Goal: Information Seeking & Learning: Learn about a topic

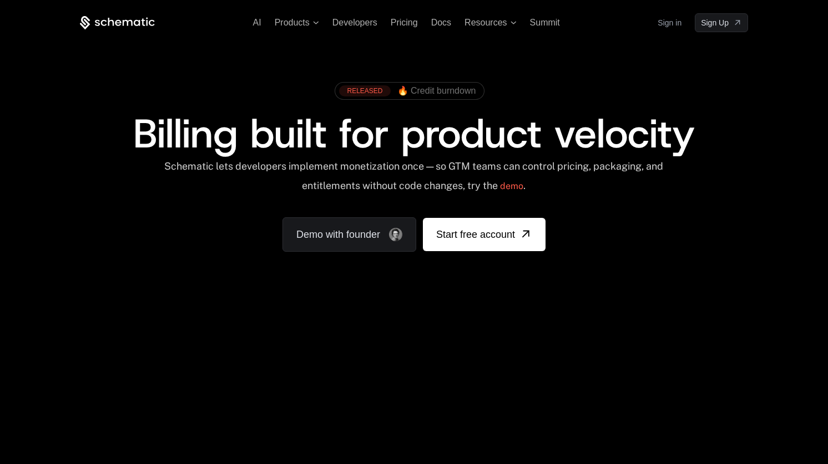
click at [681, 26] on link "Sign in" at bounding box center [669, 23] width 24 height 18
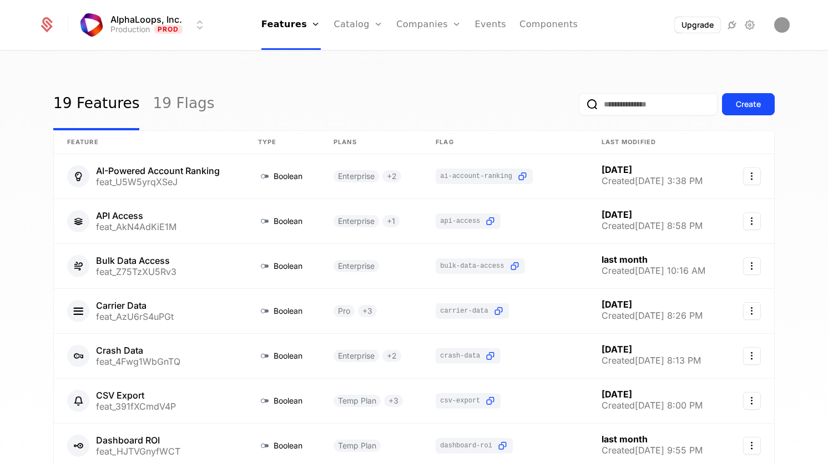
click at [499, 25] on link "Events" at bounding box center [490, 25] width 32 height 50
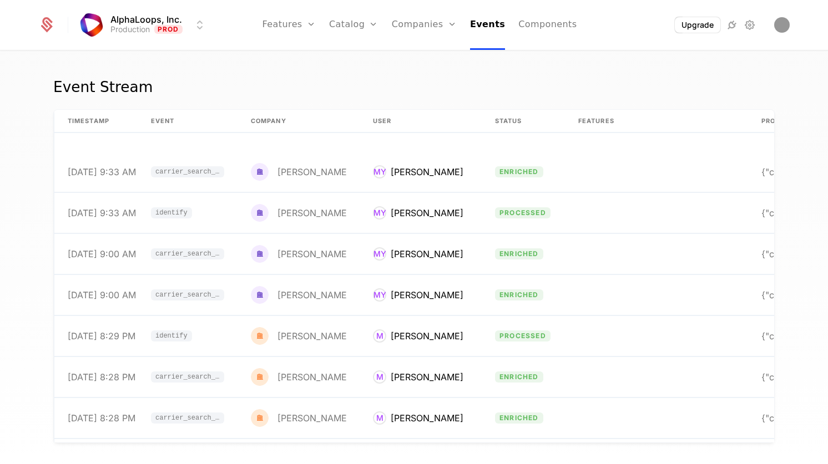
scroll to position [21016, 0]
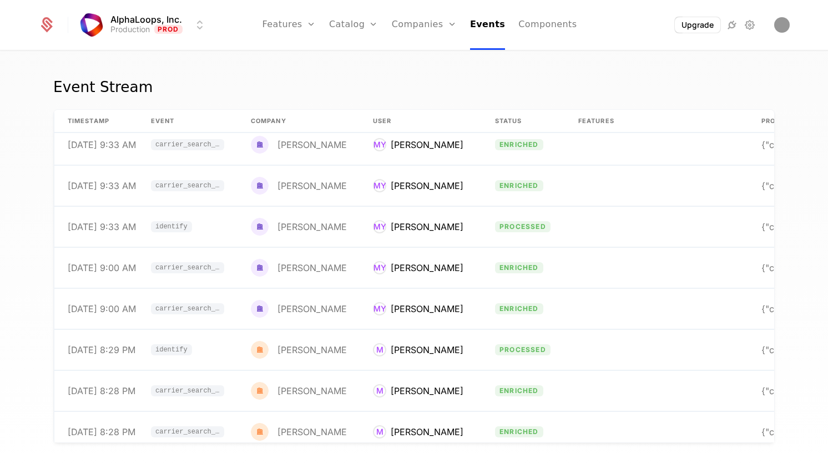
click at [430, 59] on div "Event Stream timestamp Event Company User Status Features Properties 9/30/25, 9…" at bounding box center [414, 261] width 828 height 419
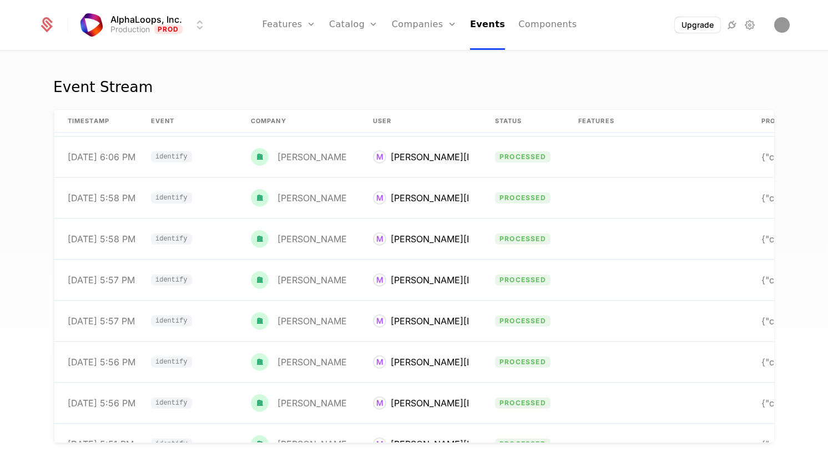
scroll to position [0, 0]
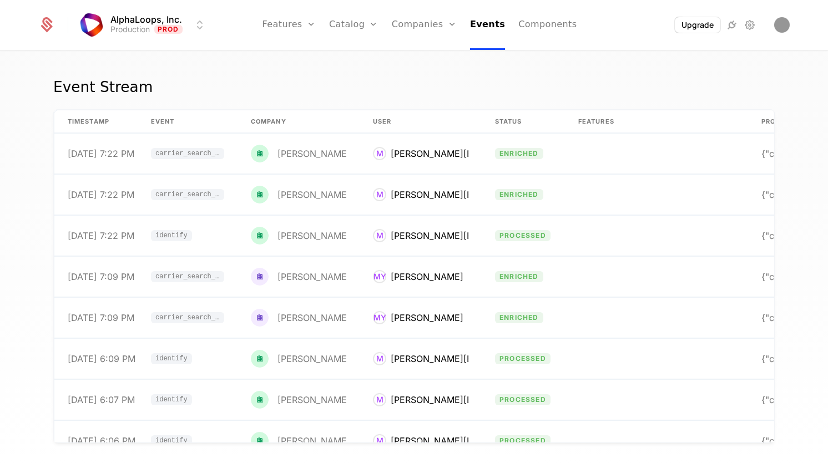
click at [416, 27] on link "Companies" at bounding box center [424, 25] width 65 height 50
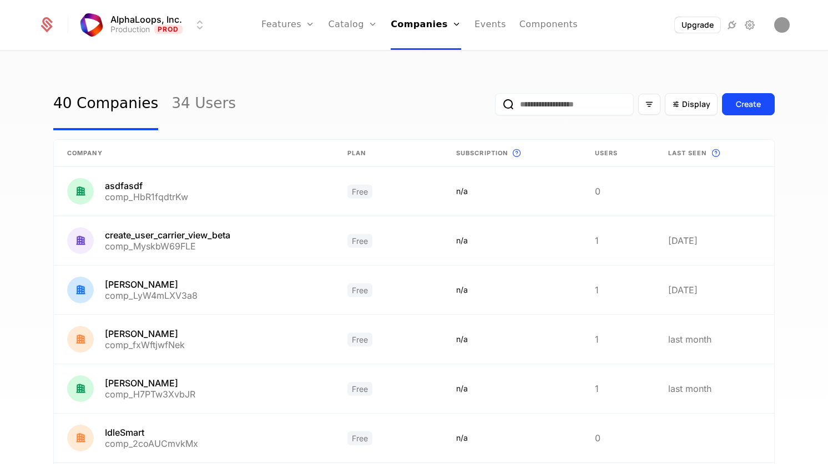
click at [528, 107] on input "email" at bounding box center [564, 104] width 139 height 22
type input "*****"
click at [495, 107] on button "submit" at bounding box center [495, 107] width 0 height 0
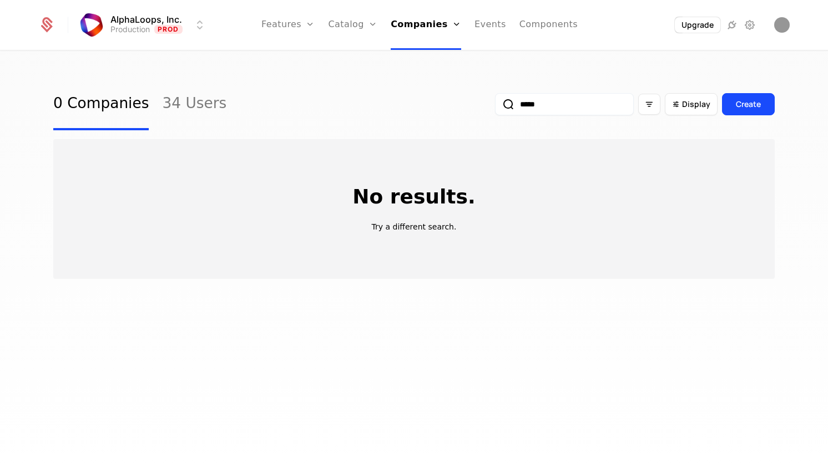
click at [423, 84] on div "Companies Users" at bounding box center [430, 63] width 78 height 53
click at [423, 77] on link "Users" at bounding box center [429, 72] width 51 height 9
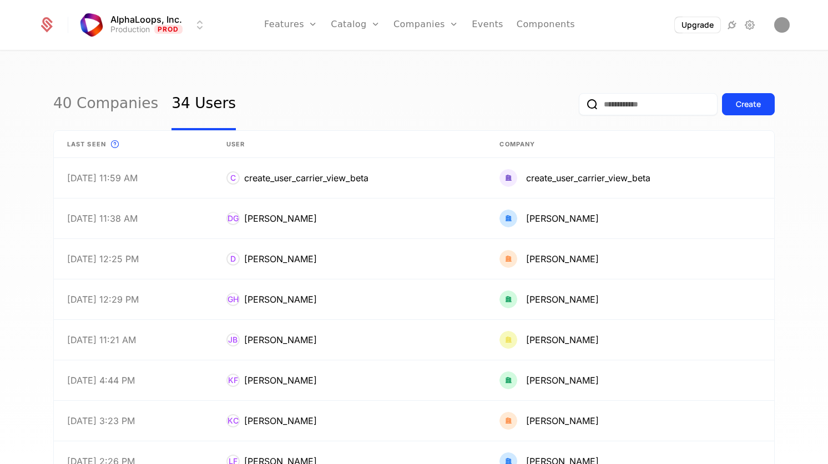
click at [620, 104] on input "email" at bounding box center [648, 104] width 139 height 22
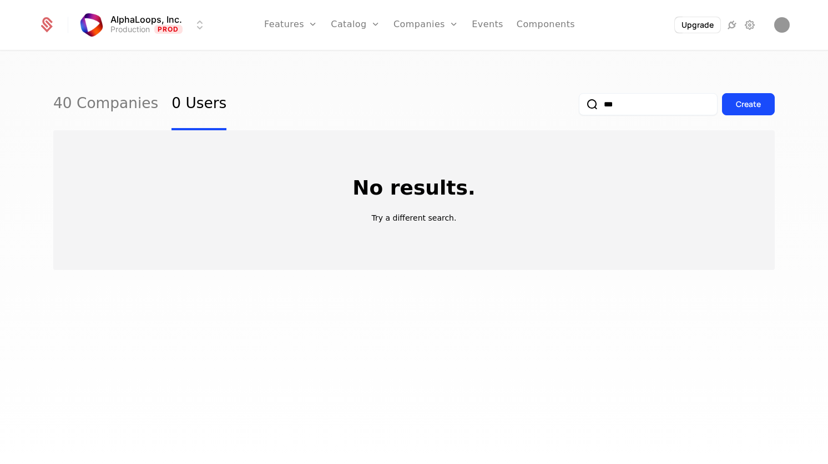
type input "***"
click at [579, 107] on button "submit" at bounding box center [579, 107] width 0 height 0
click at [126, 109] on link "41 Companies" at bounding box center [105, 104] width 105 height 52
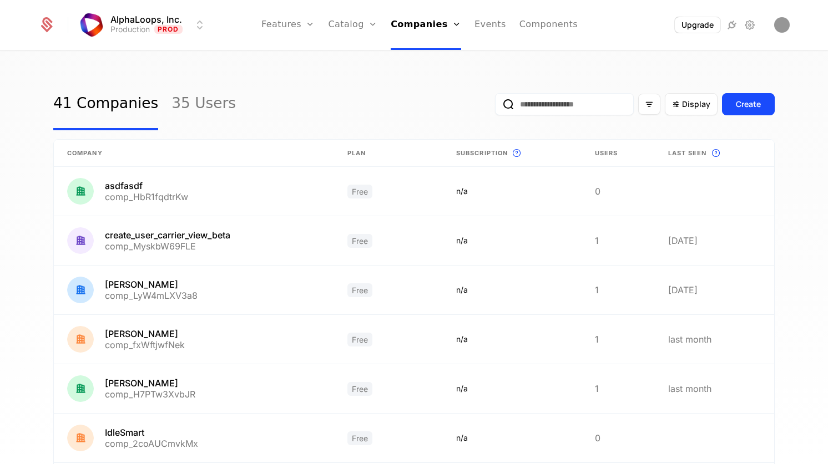
click at [665, 139] on div "41 Companies 35 Users Display Create Company Plan Subscription This is the subs…" at bounding box center [413, 397] width 721 height 638
click at [690, 159] on span "Last seen This is the date a track or identify event associated with a company …" at bounding box center [714, 152] width 93 height 13
click at [693, 113] on div "Display" at bounding box center [691, 104] width 53 height 22
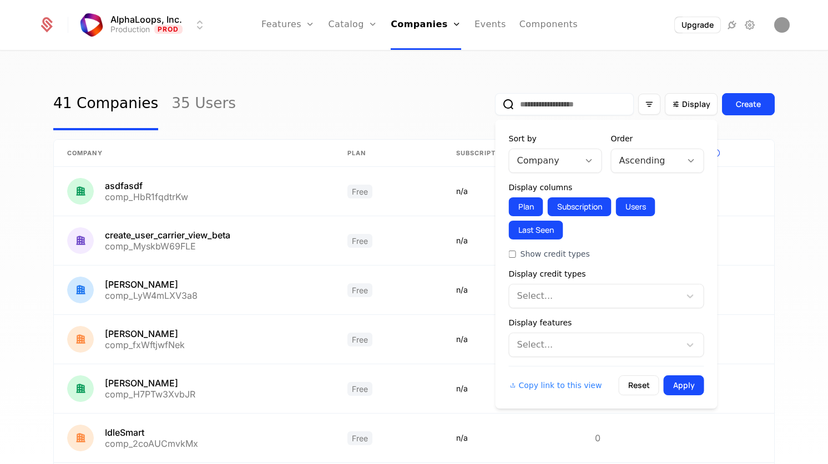
click at [565, 160] on div at bounding box center [544, 161] width 54 height 16
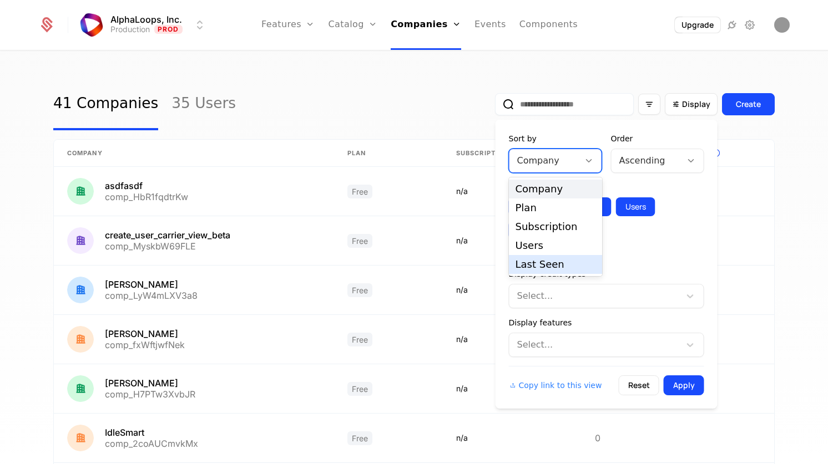
click at [538, 262] on div "Last Seen" at bounding box center [555, 265] width 80 height 10
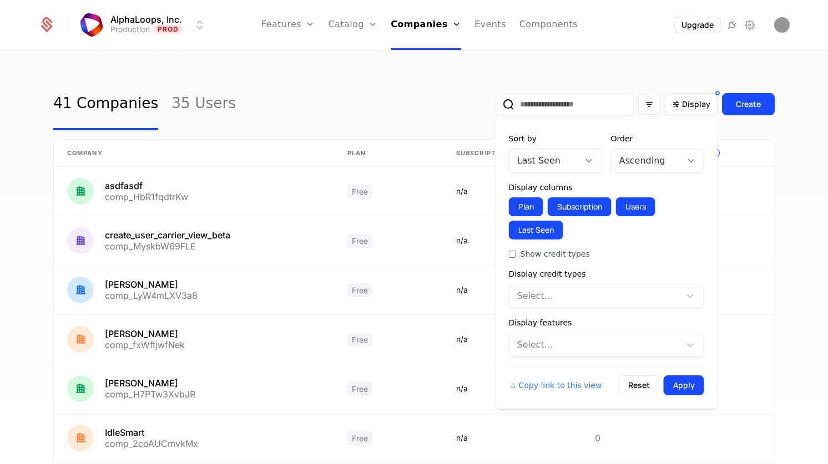
click at [685, 379] on button "Apply" at bounding box center [684, 386] width 41 height 20
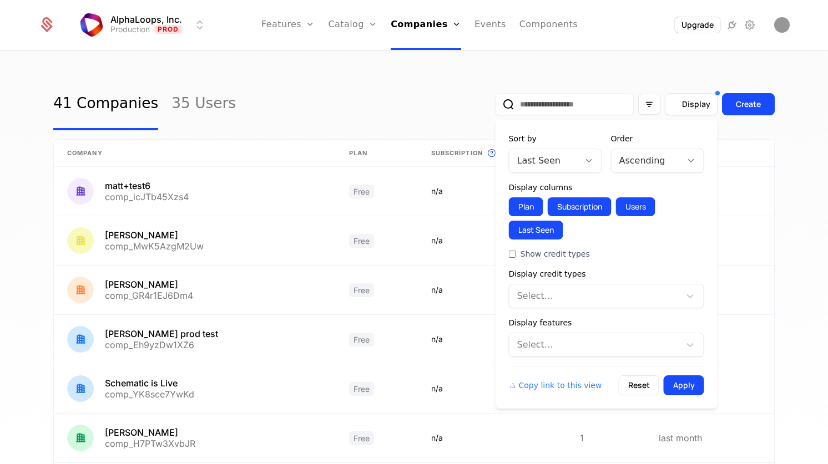
click at [694, 110] on div "Display" at bounding box center [691, 104] width 53 height 22
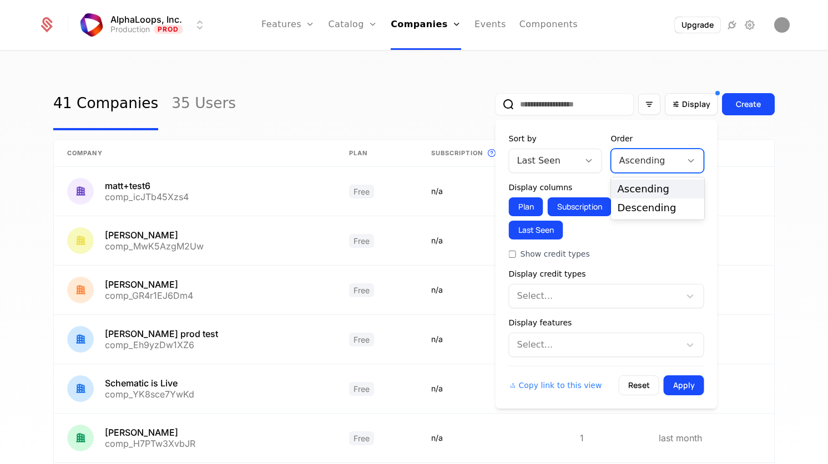
click at [679, 164] on div "Ascending" at bounding box center [646, 161] width 70 height 20
click at [665, 206] on div "Descending" at bounding box center [657, 208] width 80 height 10
click at [687, 393] on button "Apply" at bounding box center [684, 386] width 41 height 20
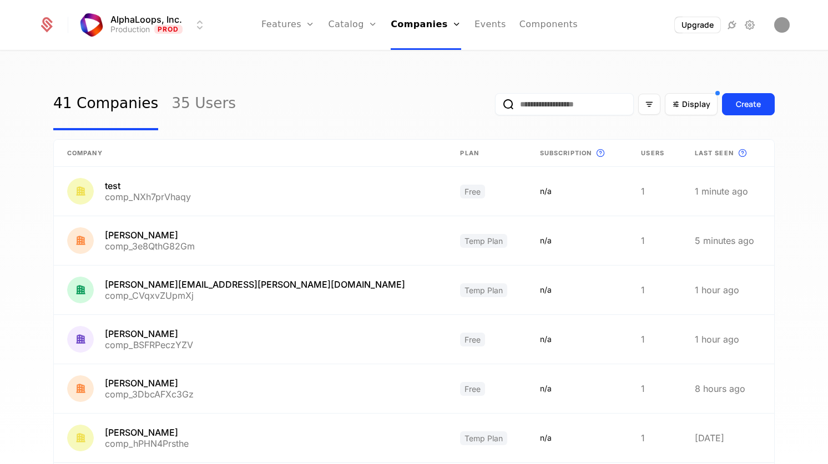
click at [686, 35] on div "AlphaLoops, Inc. Production Prod Features Features Flags Catalog Plans Add Ons …" at bounding box center [413, 25] width 751 height 50
click at [691, 28] on button "Upgrade" at bounding box center [697, 25] width 45 height 16
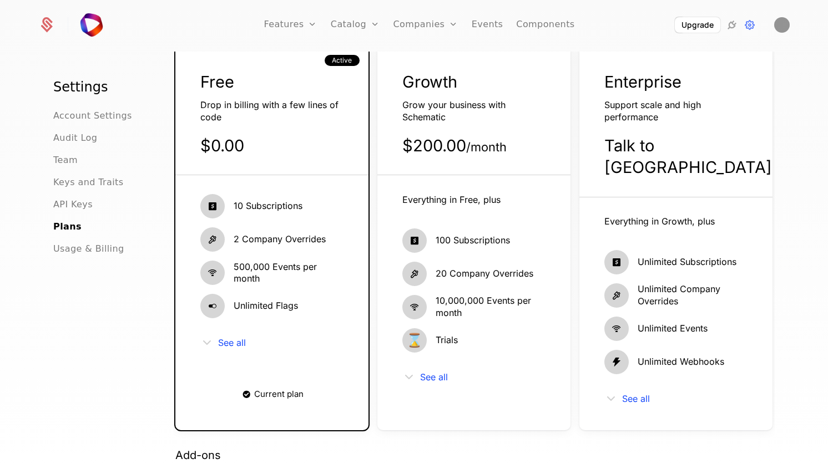
scroll to position [80, 0]
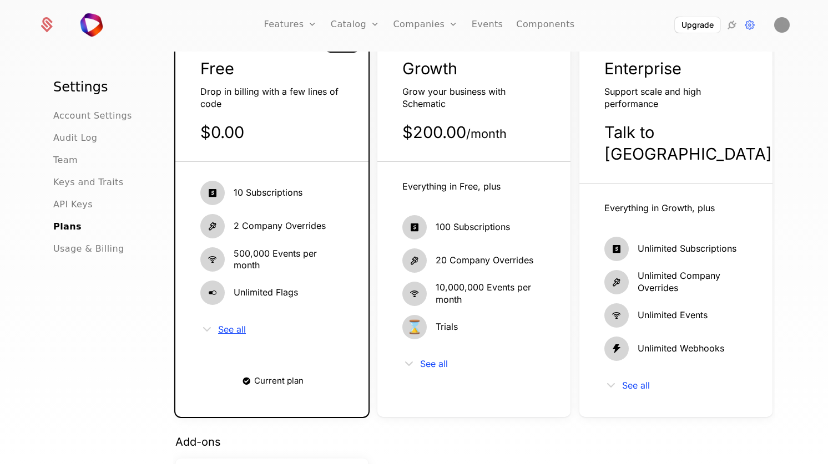
click at [231, 332] on span "See all" at bounding box center [232, 329] width 28 height 9
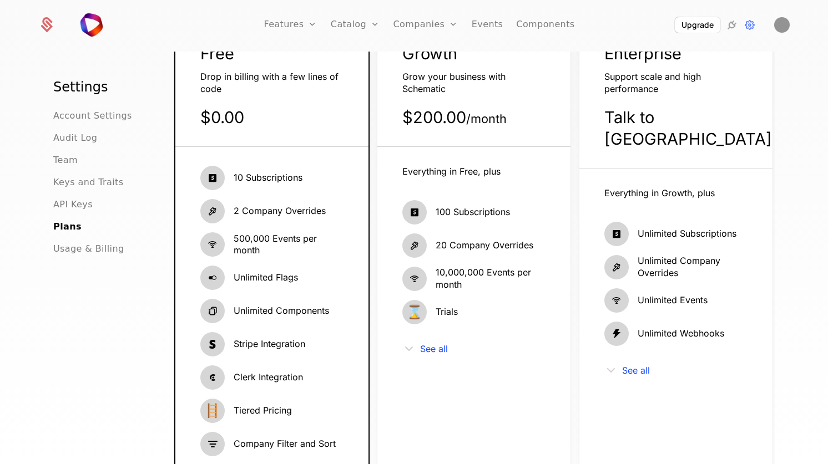
scroll to position [90, 0]
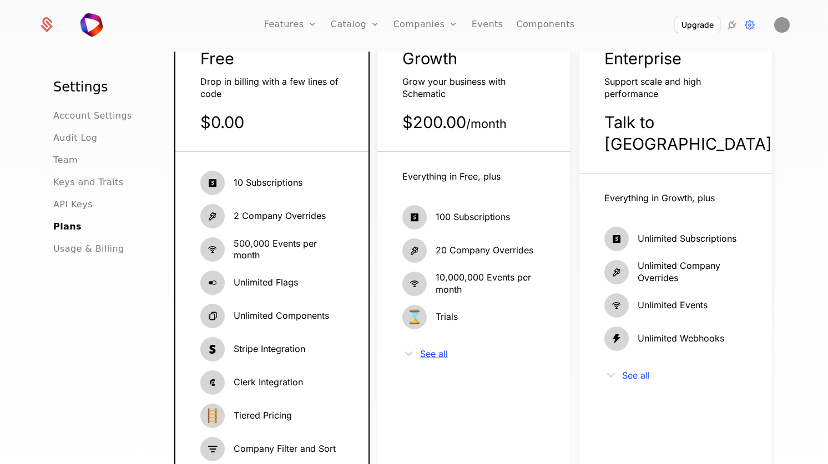
click at [427, 358] on span "See all" at bounding box center [434, 354] width 28 height 9
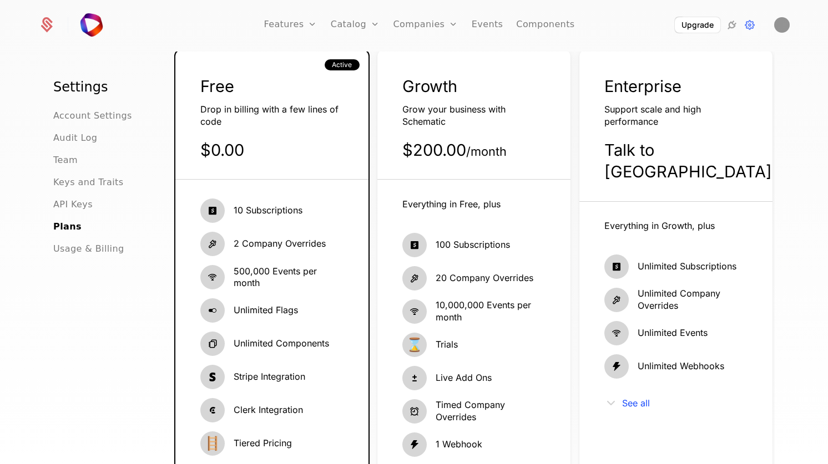
scroll to position [0, 0]
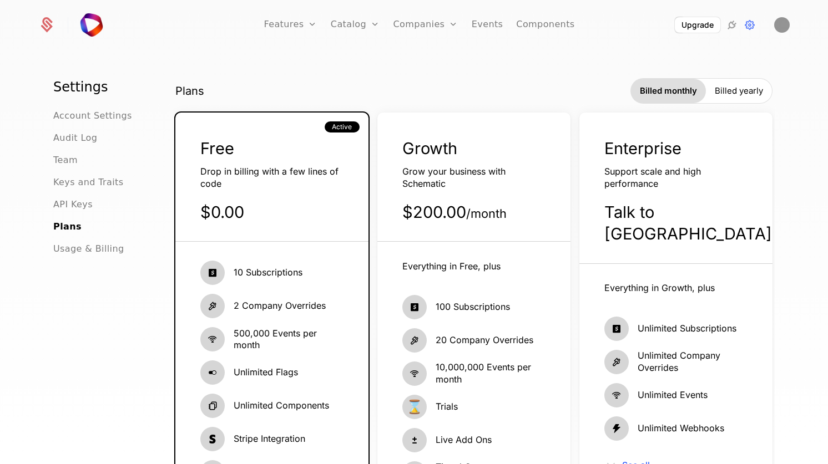
click at [422, 151] on span "Growth" at bounding box center [429, 148] width 55 height 19
click at [698, 30] on button "Upgrade" at bounding box center [697, 25] width 45 height 16
click at [66, 246] on span "Usage & Billing" at bounding box center [88, 248] width 71 height 13
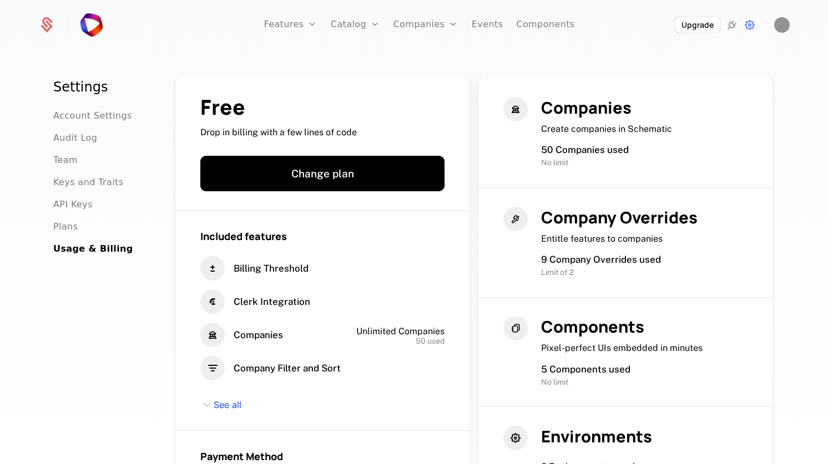
click at [423, 56] on link "Companies" at bounding box center [431, 54] width 51 height 9
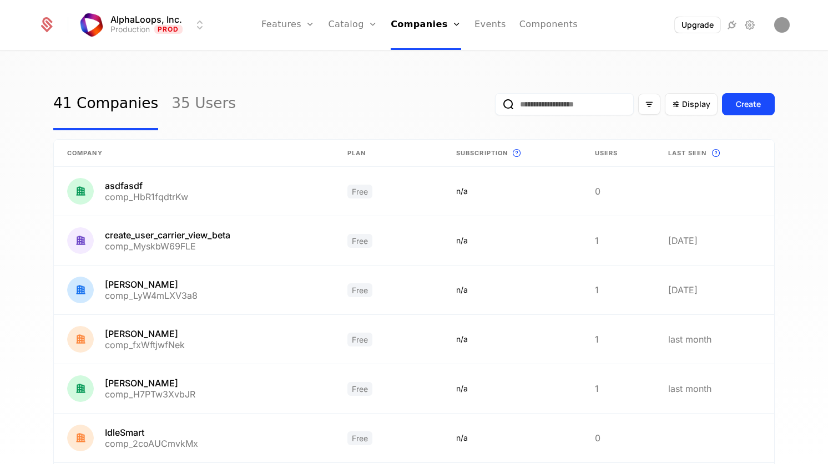
click at [428, 25] on link "Companies" at bounding box center [426, 25] width 70 height 50
click at [421, 85] on div "Companies Users" at bounding box center [430, 63] width 78 height 53
click at [425, 77] on link "Users" at bounding box center [429, 72] width 51 height 9
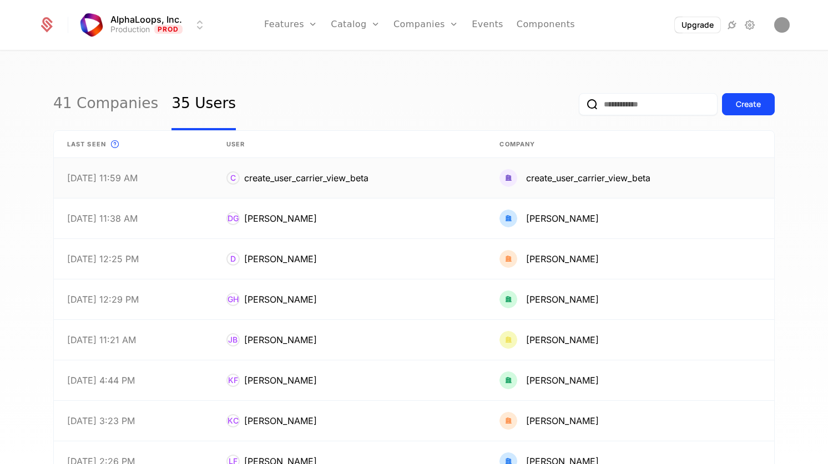
click at [303, 180] on link at bounding box center [350, 178] width 274 height 40
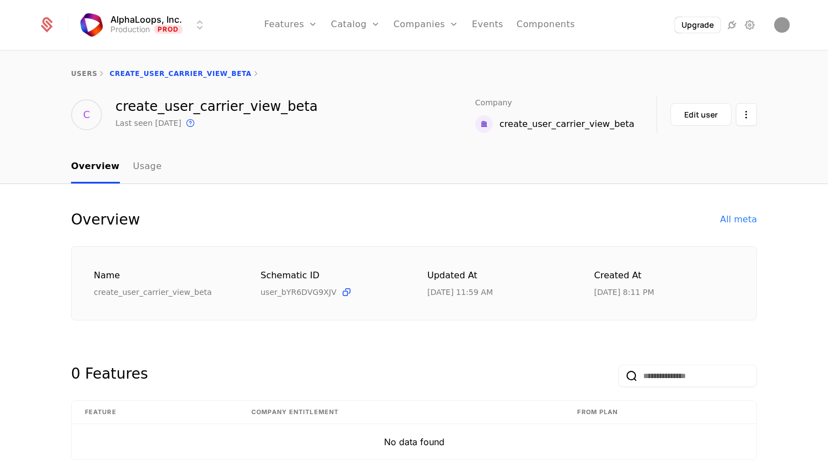
click at [81, 75] on link "users" at bounding box center [84, 74] width 26 height 8
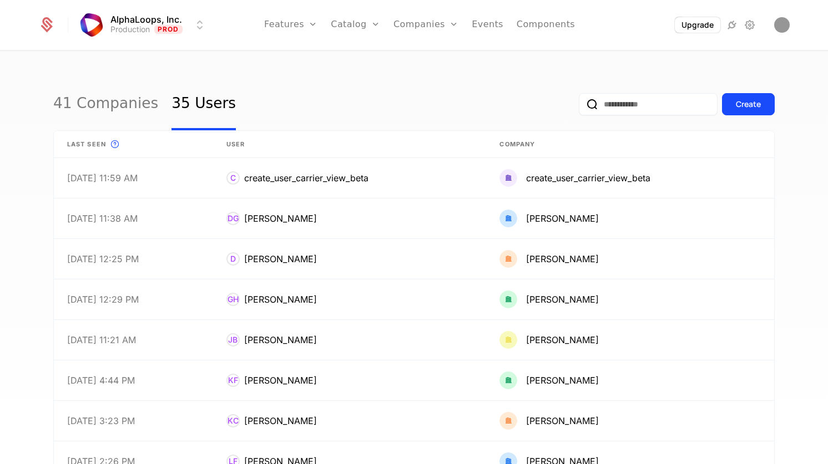
click at [52, 104] on div "41 Companies 35 Users Create Last seen This is the date a track or identify eve…" at bounding box center [414, 261] width 828 height 419
click at [92, 104] on link "41 Companies" at bounding box center [105, 104] width 105 height 52
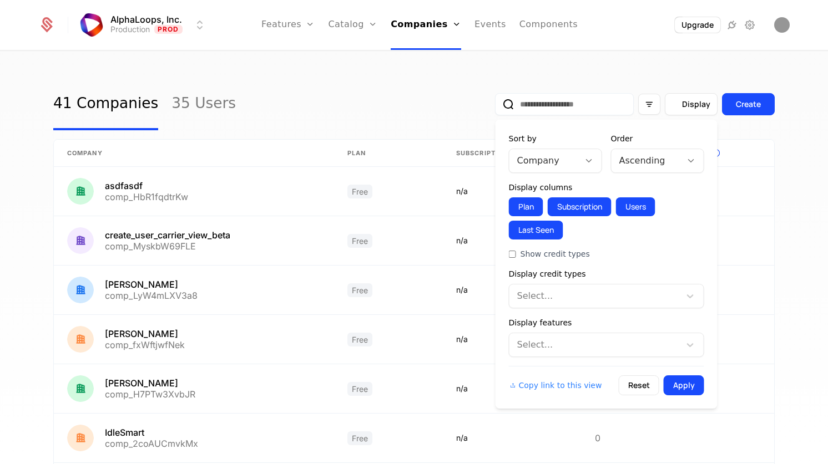
click at [689, 101] on span "Display" at bounding box center [696, 104] width 28 height 11
click at [671, 162] on div at bounding box center [646, 161] width 54 height 16
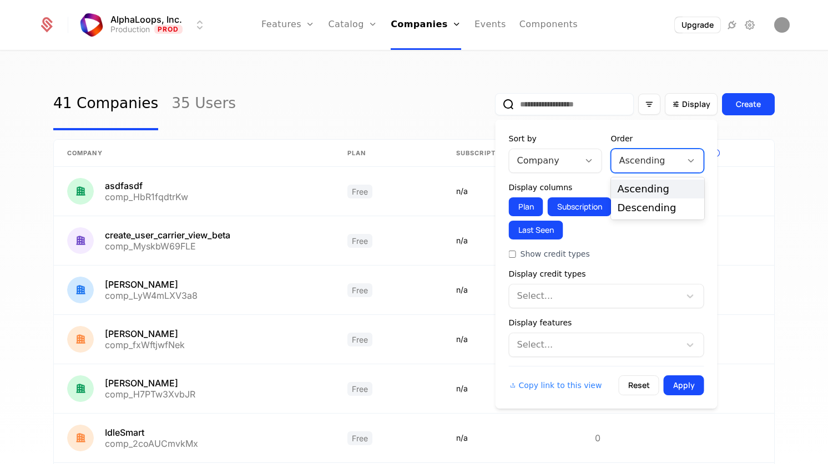
click at [576, 164] on div "Company" at bounding box center [544, 161] width 70 height 20
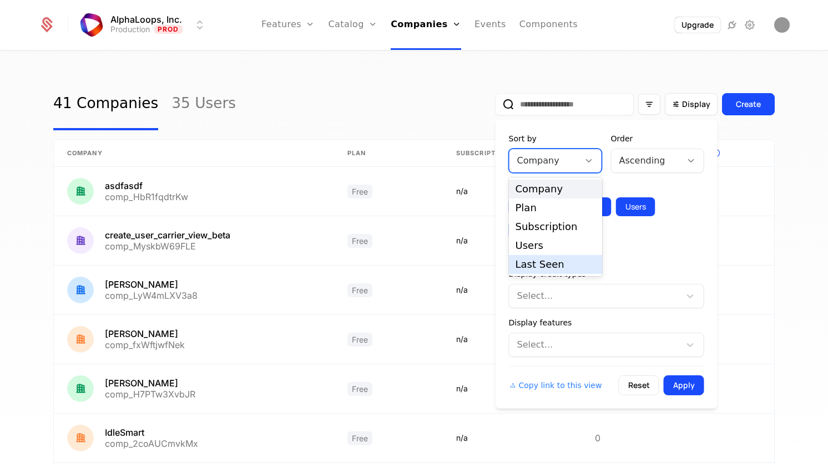
click at [545, 266] on div "Last Seen" at bounding box center [555, 265] width 80 height 10
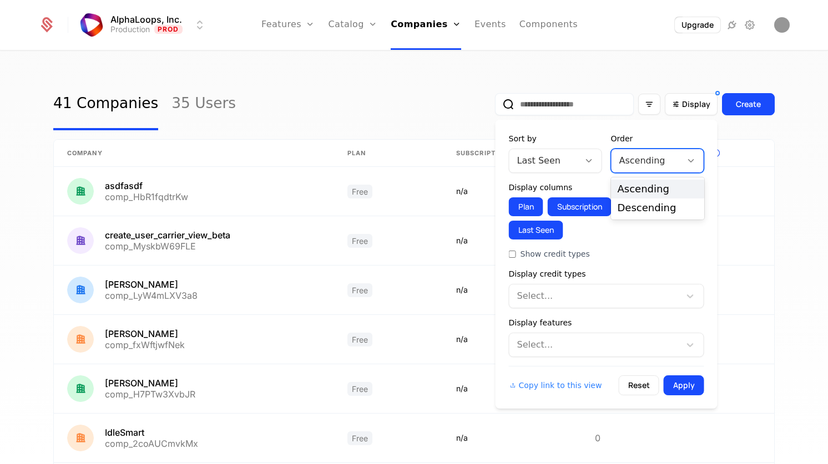
click at [668, 170] on div "Ascending" at bounding box center [646, 161] width 70 height 20
click at [657, 202] on div "Descending" at bounding box center [657, 208] width 93 height 19
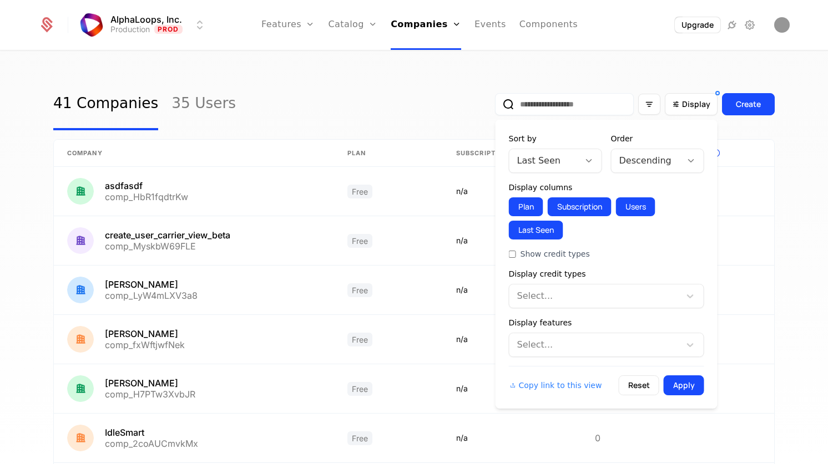
click at [686, 387] on button "Apply" at bounding box center [684, 386] width 41 height 20
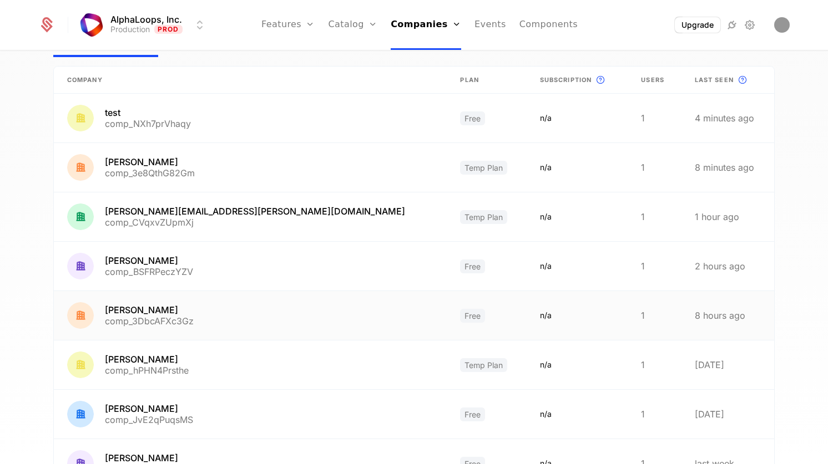
scroll to position [70, 0]
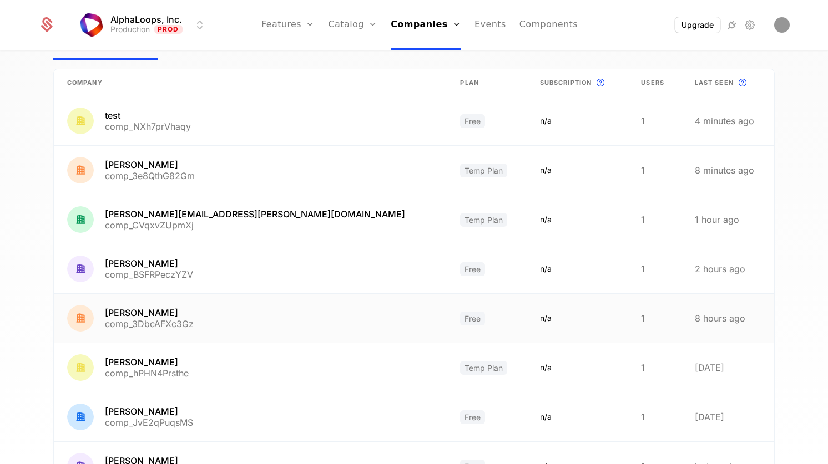
click at [337, 332] on link at bounding box center [250, 318] width 393 height 49
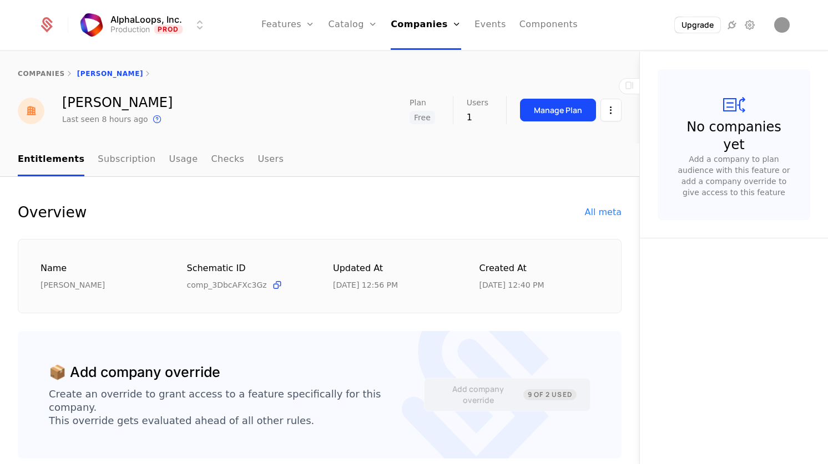
click at [169, 164] on link "Usage" at bounding box center [183, 160] width 29 height 33
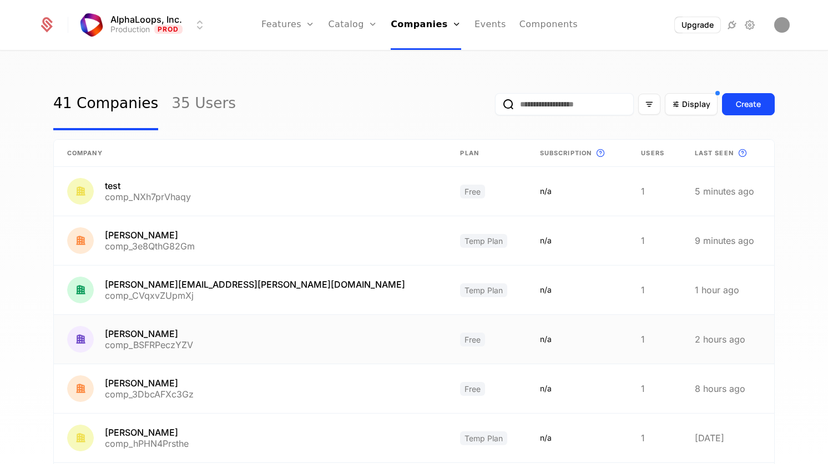
scroll to position [1, 0]
click at [266, 350] on link at bounding box center [250, 339] width 393 height 49
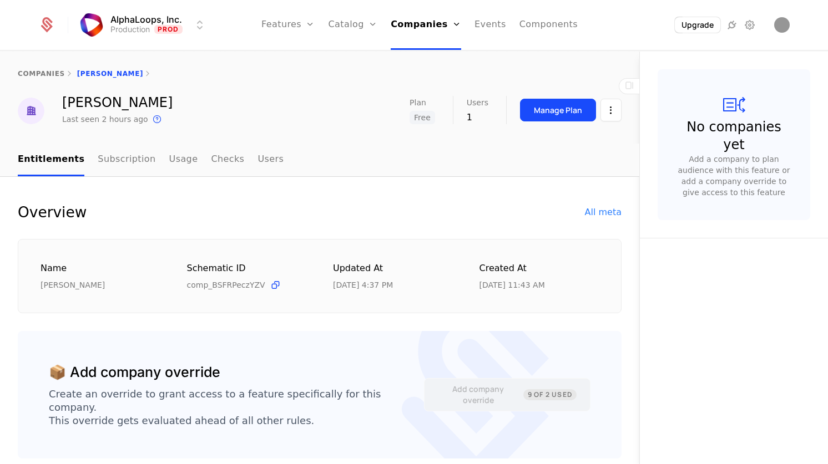
scroll to position [8, 0]
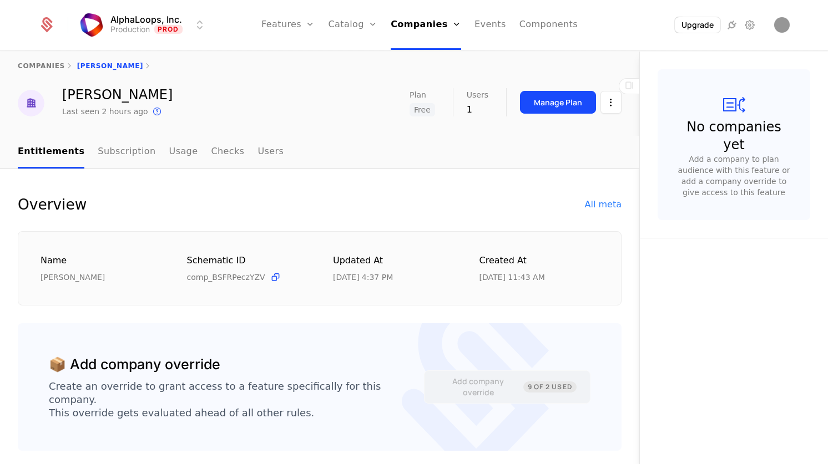
click at [169, 155] on link "Usage" at bounding box center [183, 152] width 29 height 33
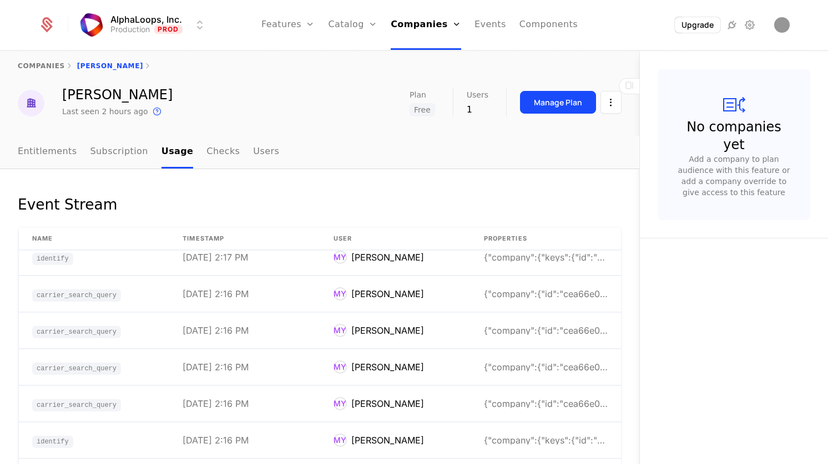
scroll to position [523, 0]
click at [297, 295] on td "9/30/25, 2:16 PM" at bounding box center [244, 295] width 150 height 36
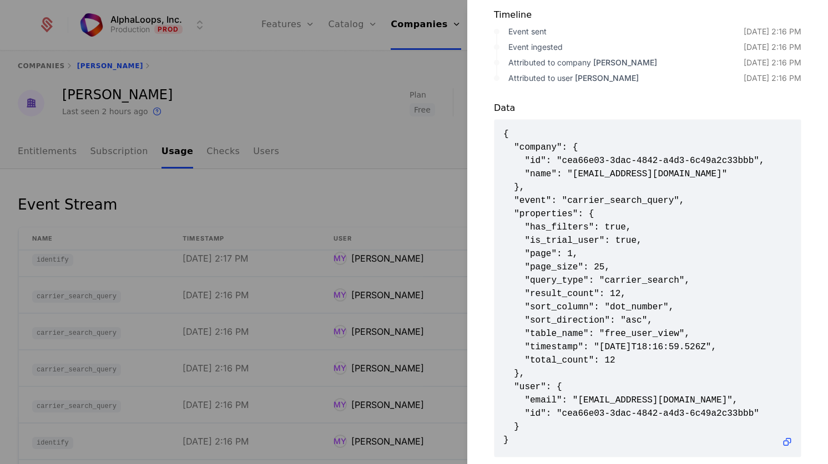
scroll to position [210, 0]
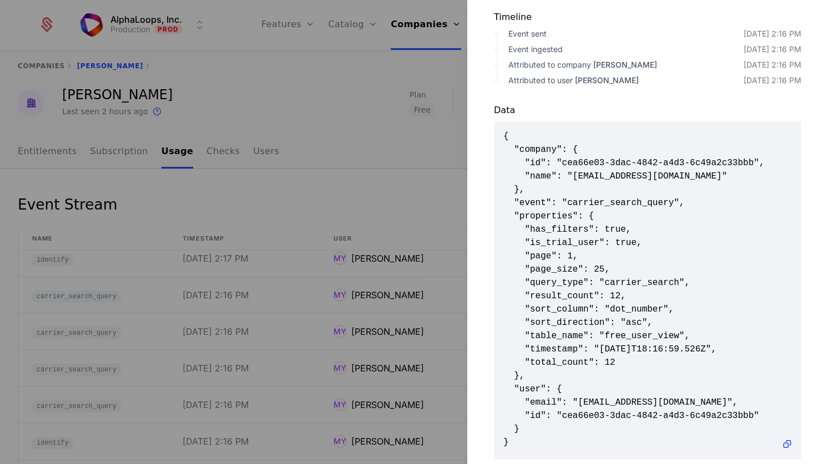
click at [378, 184] on div at bounding box center [414, 232] width 828 height 464
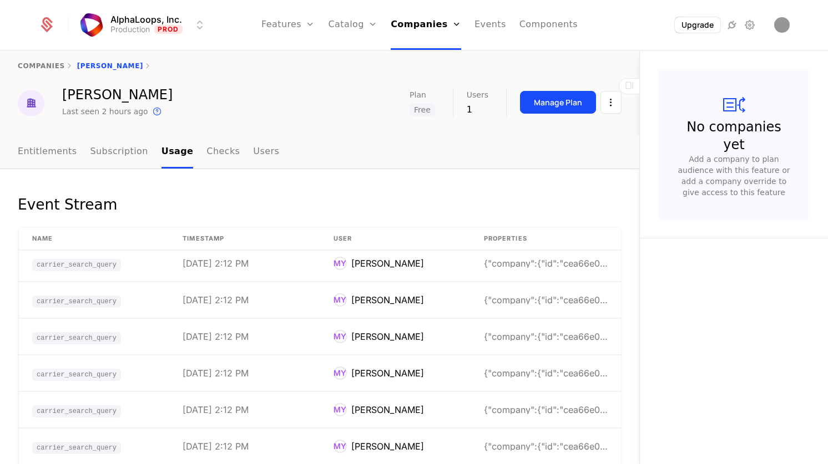
scroll to position [1562, 0]
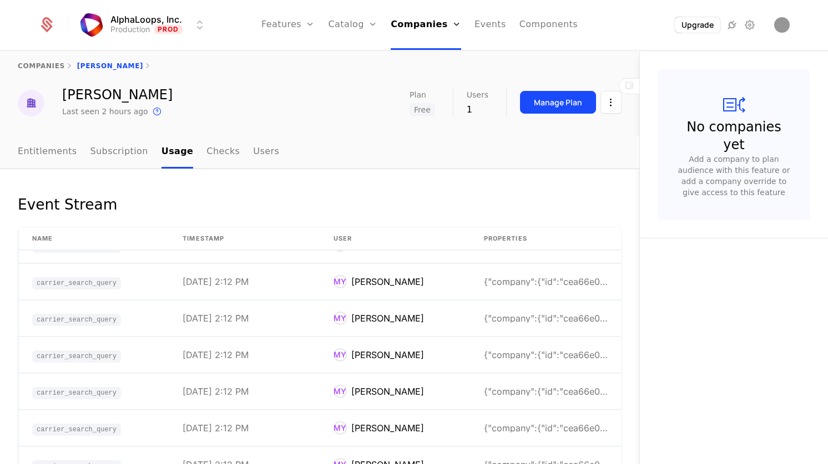
click at [485, 27] on link "Events" at bounding box center [490, 25] width 32 height 50
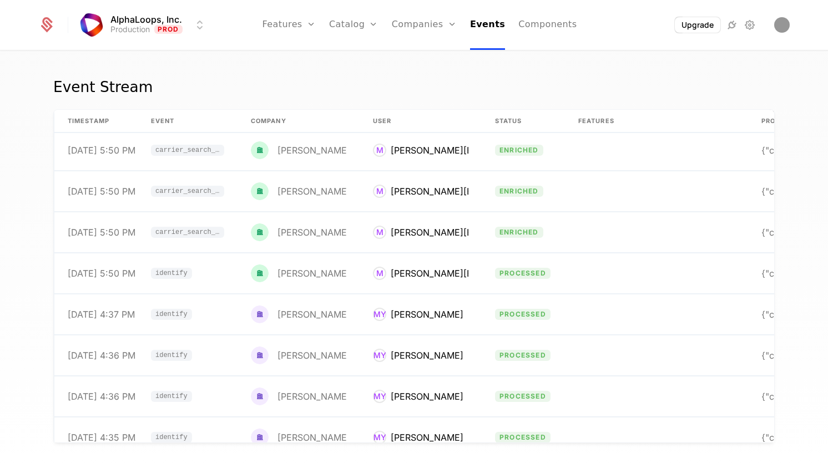
scroll to position [2143, 0]
